Goal: Check status: Check status

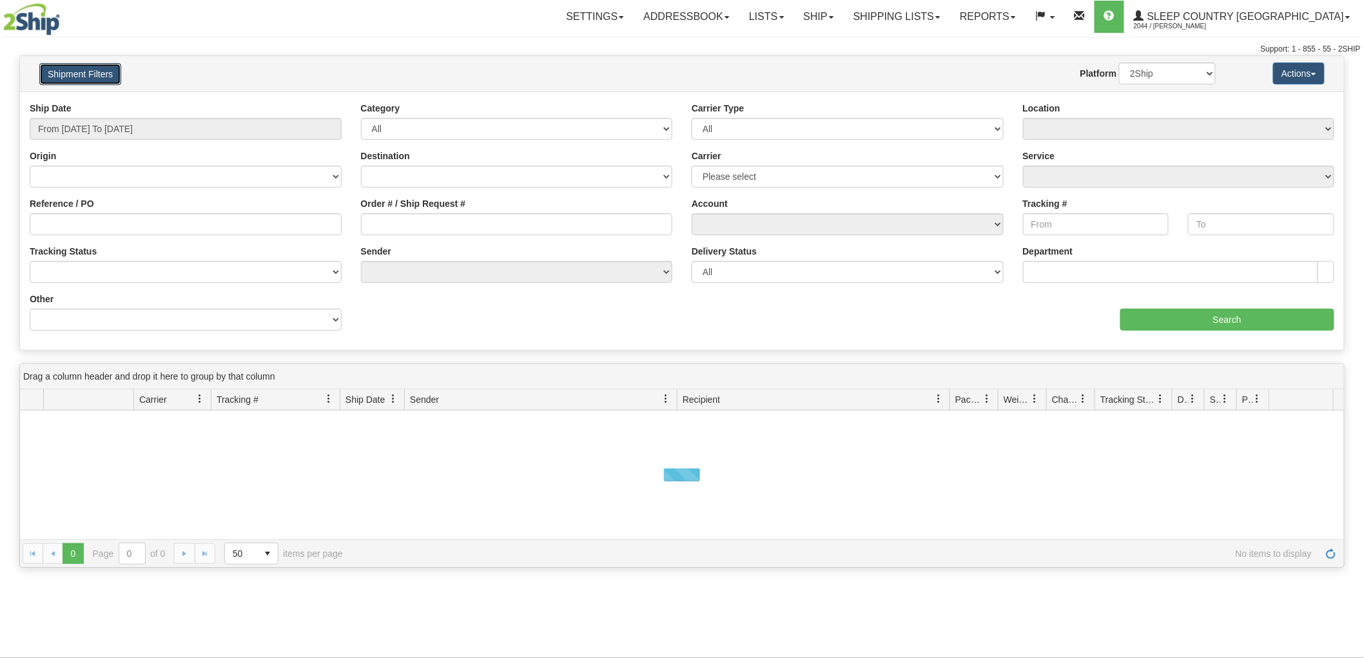
click at [66, 74] on button "Shipment Filters" at bounding box center [80, 74] width 82 height 22
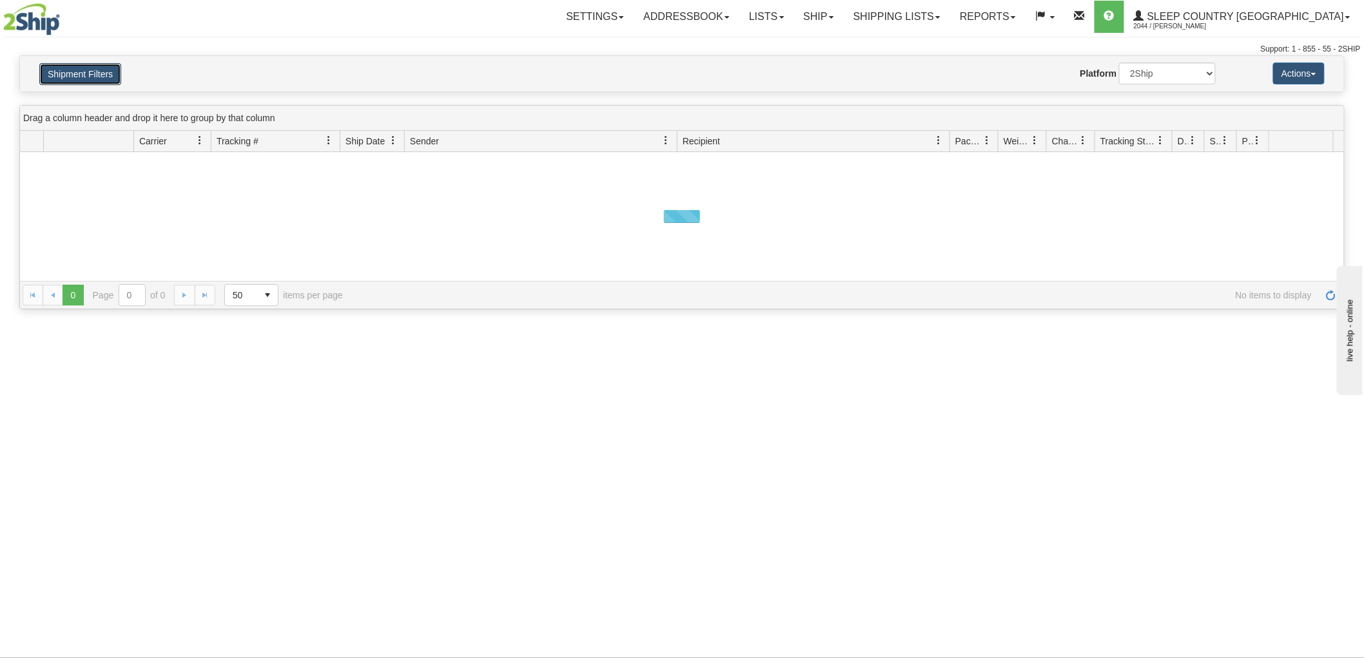
click at [66, 74] on button "Shipment Filters" at bounding box center [80, 74] width 82 height 22
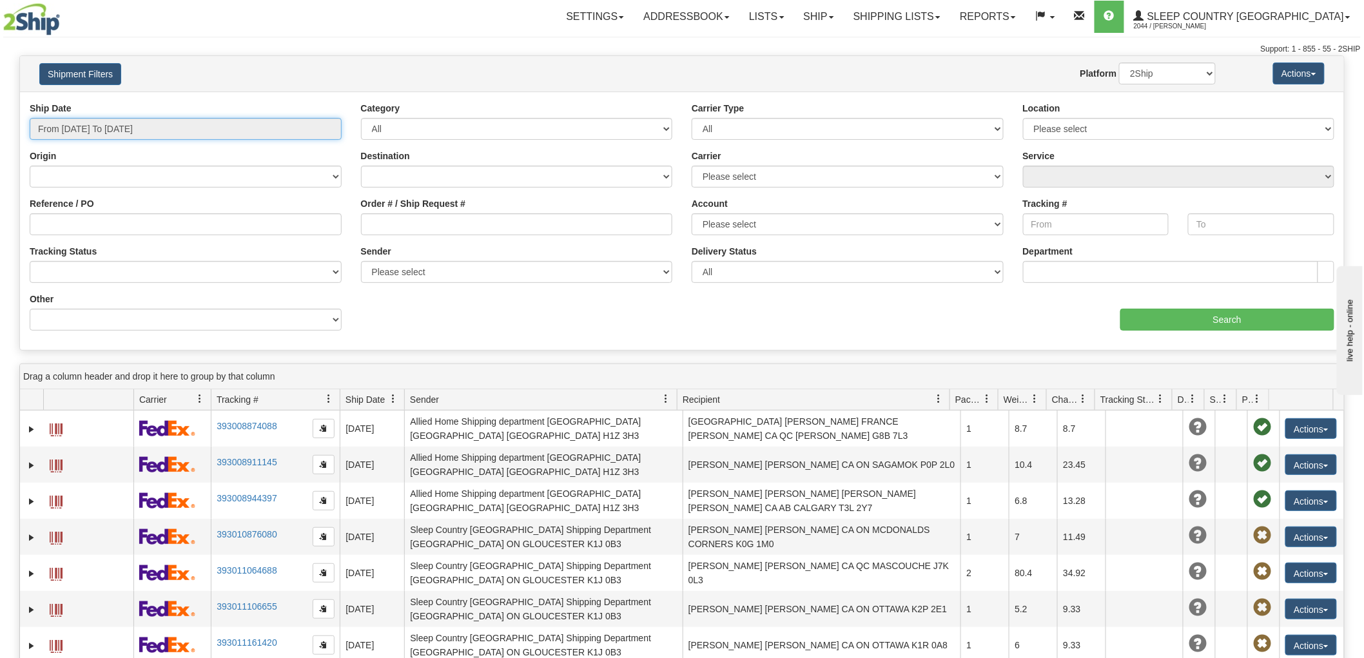
click at [160, 131] on input "From [DATE] To [DATE]" at bounding box center [186, 129] width 312 height 22
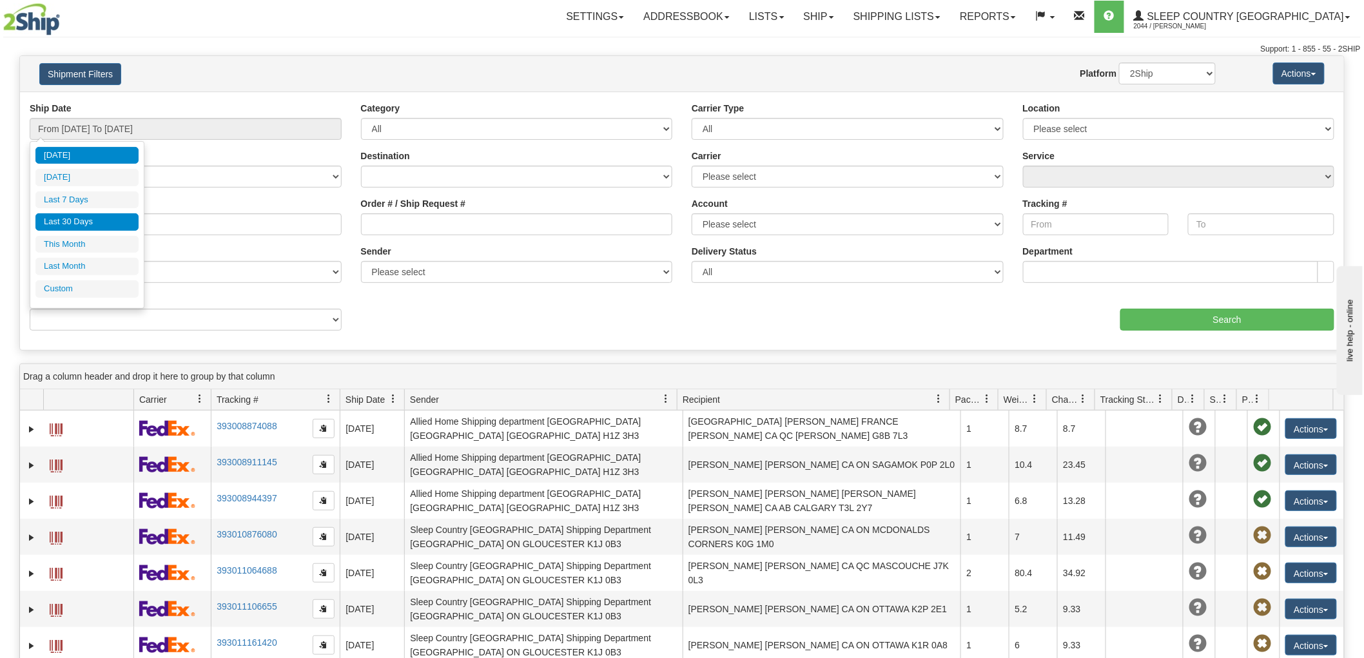
click at [99, 221] on li "Last 30 Days" at bounding box center [86, 221] width 103 height 17
type input "From [DATE] To [DATE]"
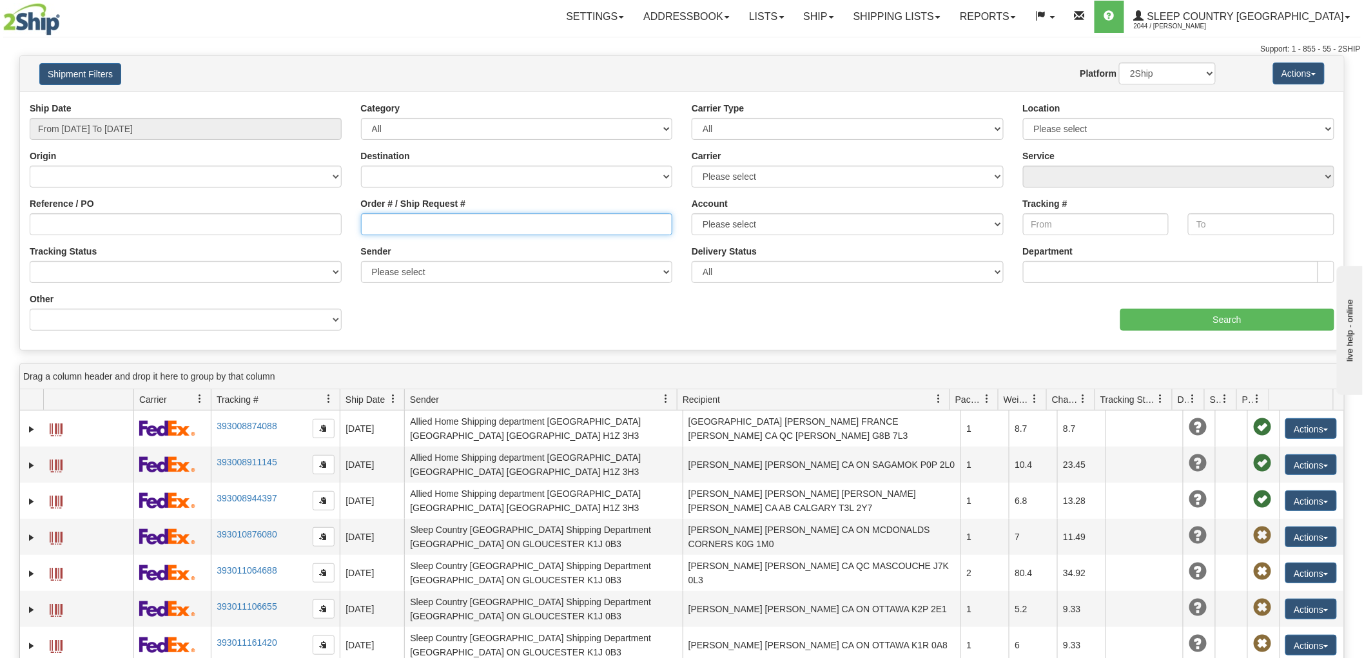
click at [430, 230] on input "Order # / Ship Request #" at bounding box center [517, 224] width 312 height 22
paste input "9000I067545"
type input "9000I067545"
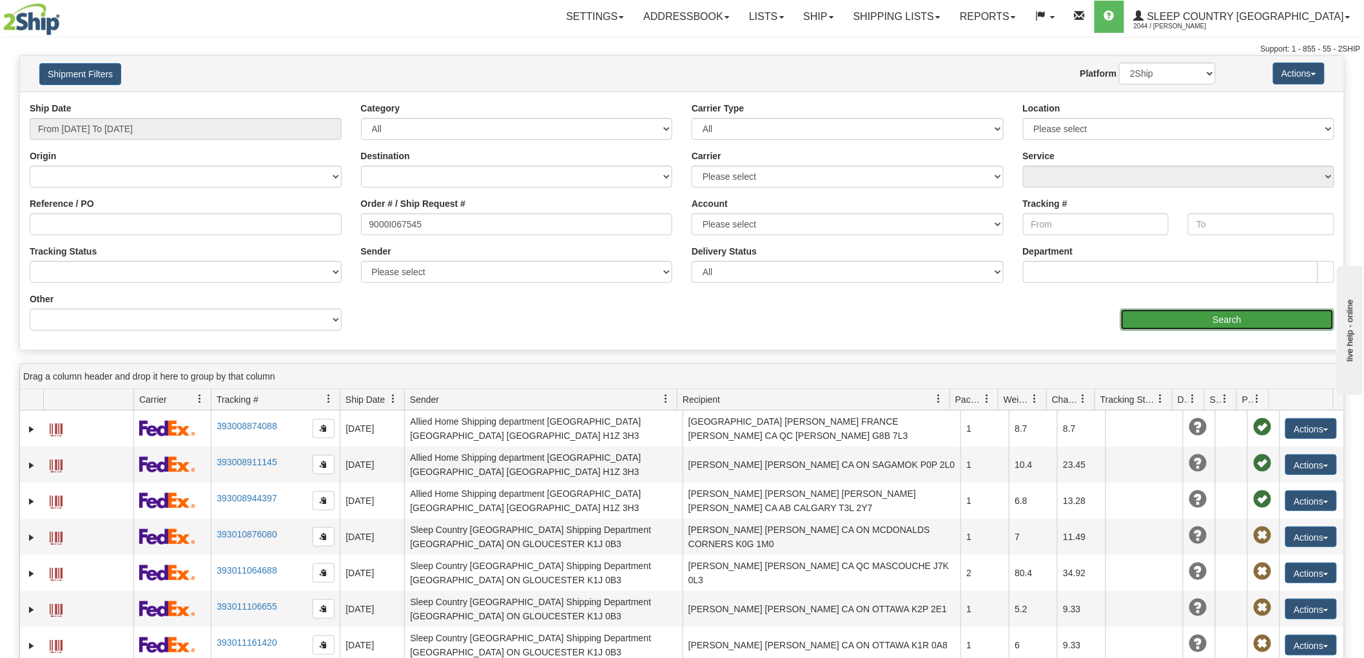
click at [1151, 319] on input "Search" at bounding box center [1228, 320] width 214 height 22
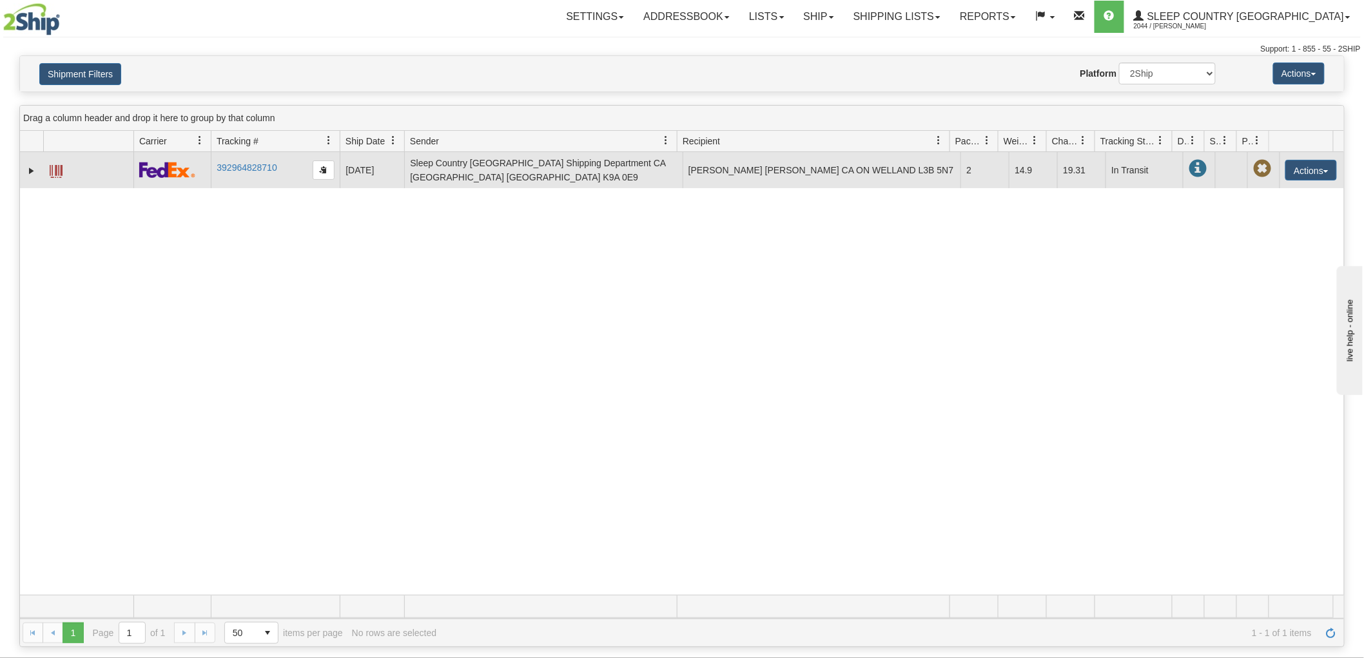
click at [67, 168] on td at bounding box center [88, 170] width 90 height 36
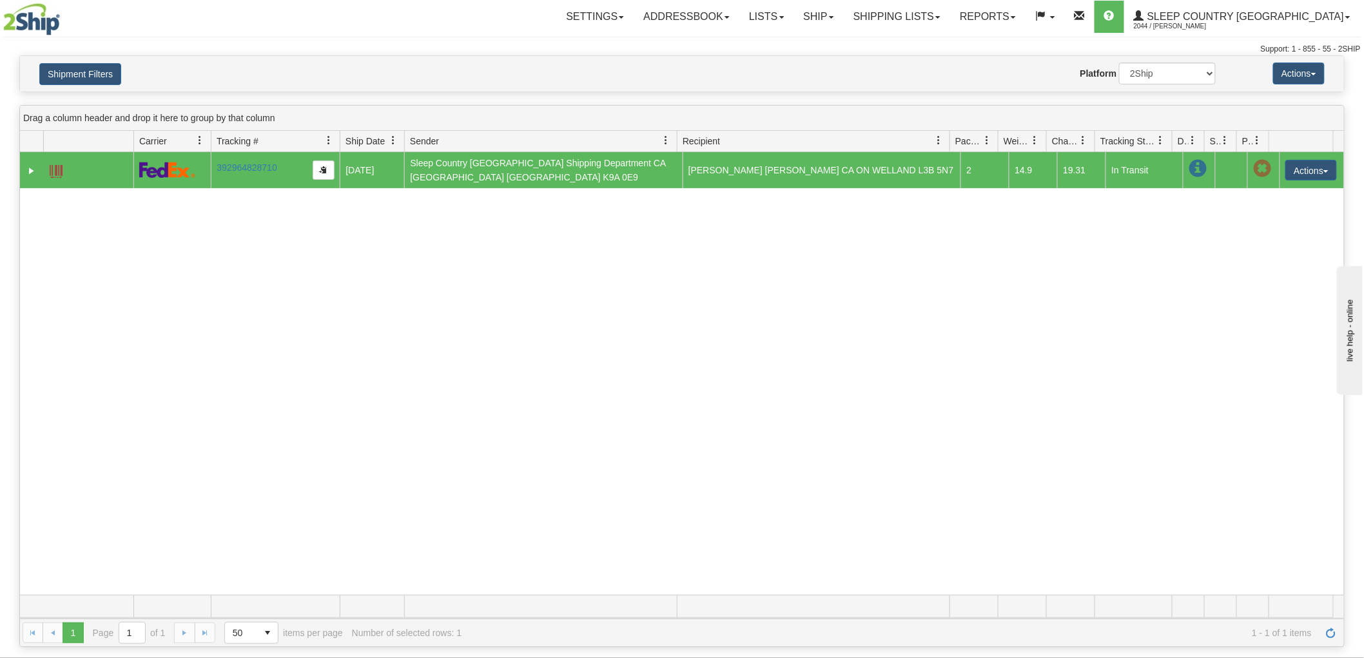
click at [57, 172] on span at bounding box center [56, 171] width 13 height 13
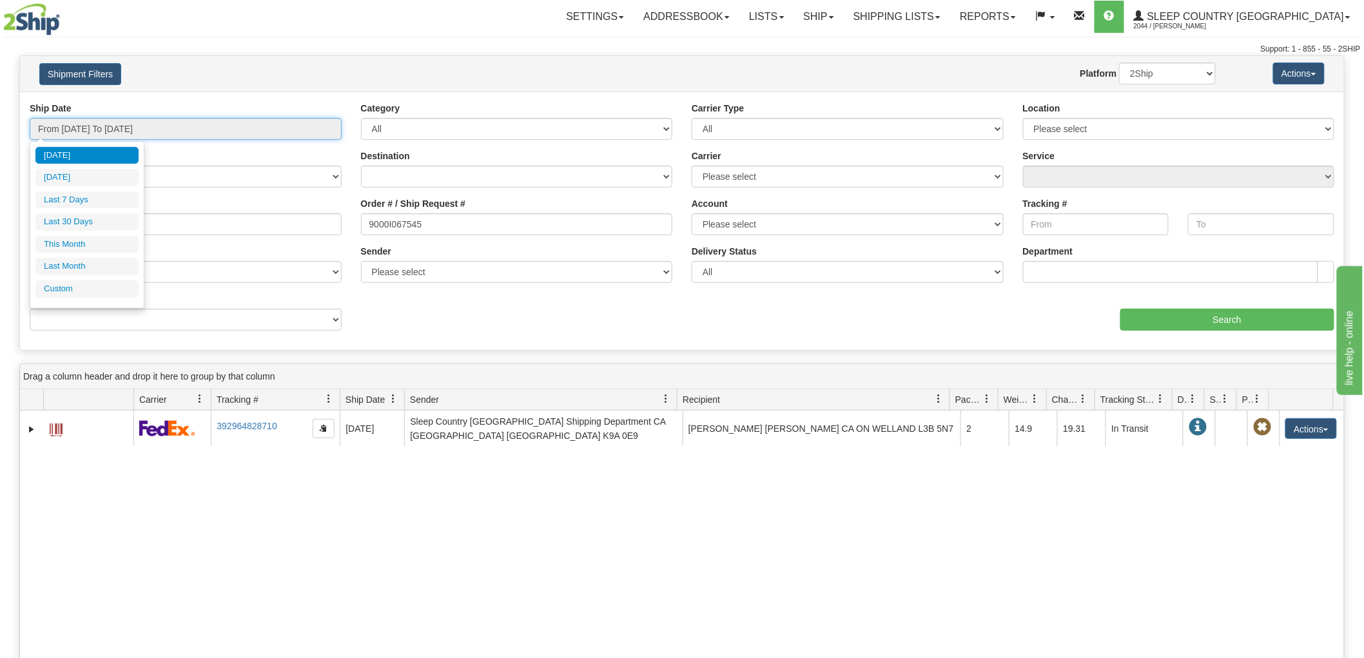
click at [220, 129] on input "From [DATE] To [DATE]" at bounding box center [186, 129] width 312 height 22
click at [126, 221] on li "Last 30 Days" at bounding box center [86, 221] width 103 height 17
type input "From [DATE] To [DATE]"
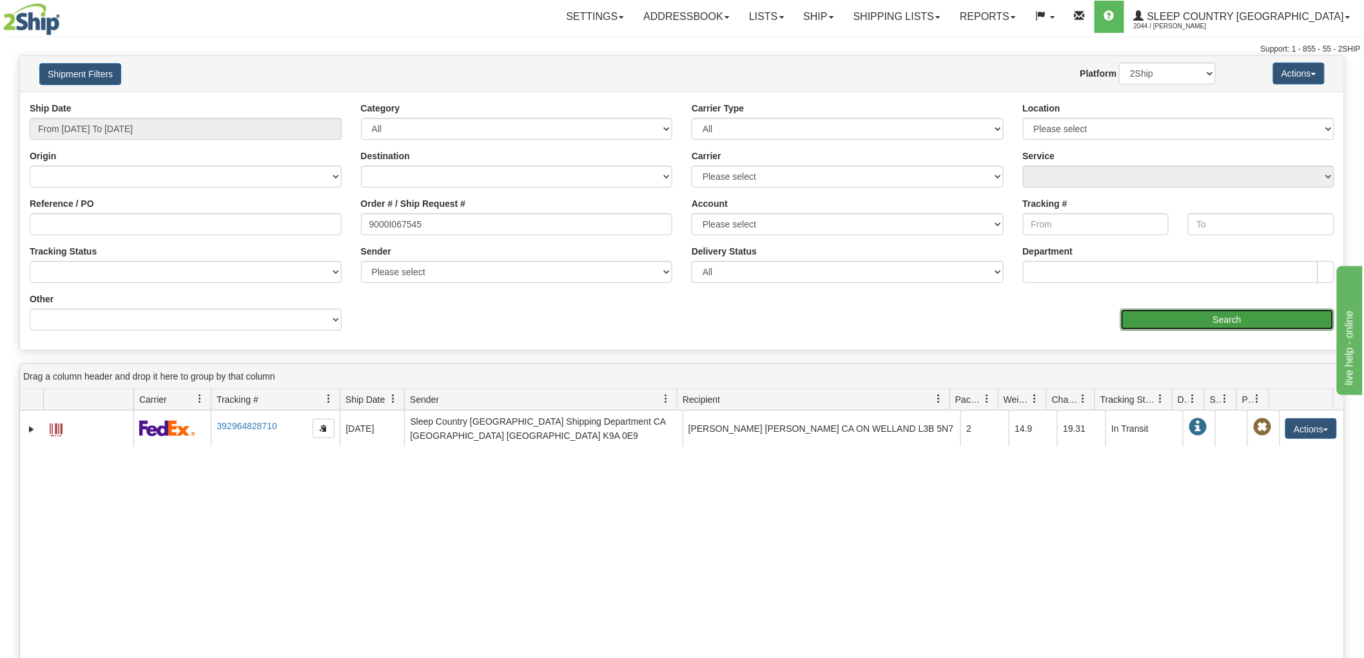
click at [1204, 311] on input "Search" at bounding box center [1228, 320] width 214 height 22
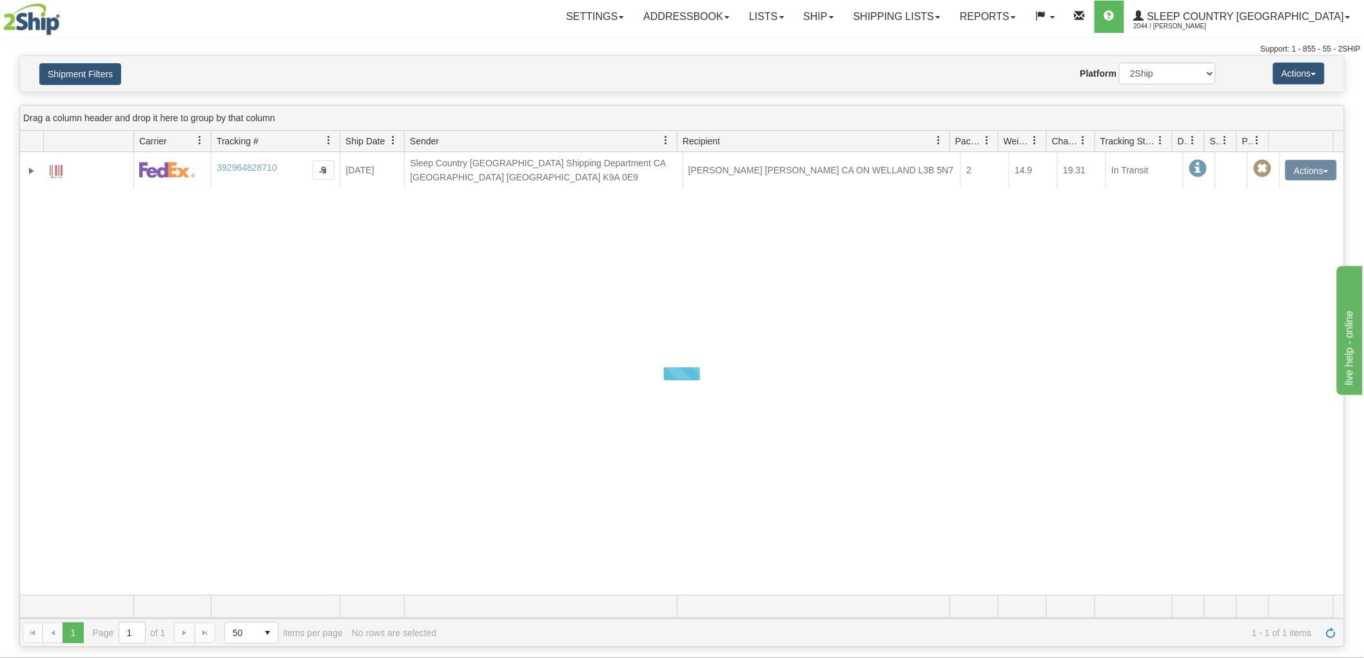
click at [255, 165] on div at bounding box center [682, 373] width 1324 height 443
click at [255, 166] on link "392964828710" at bounding box center [247, 167] width 60 height 10
